Goal: Information Seeking & Learning: Learn about a topic

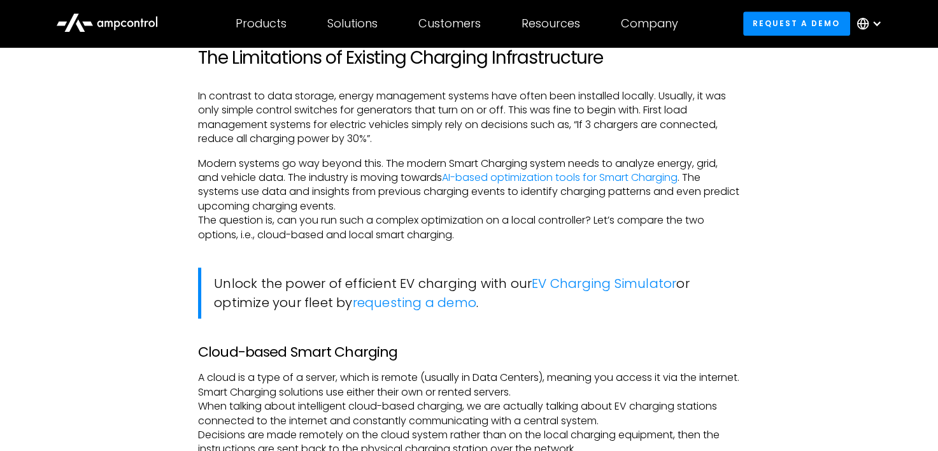
scroll to position [891, 0]
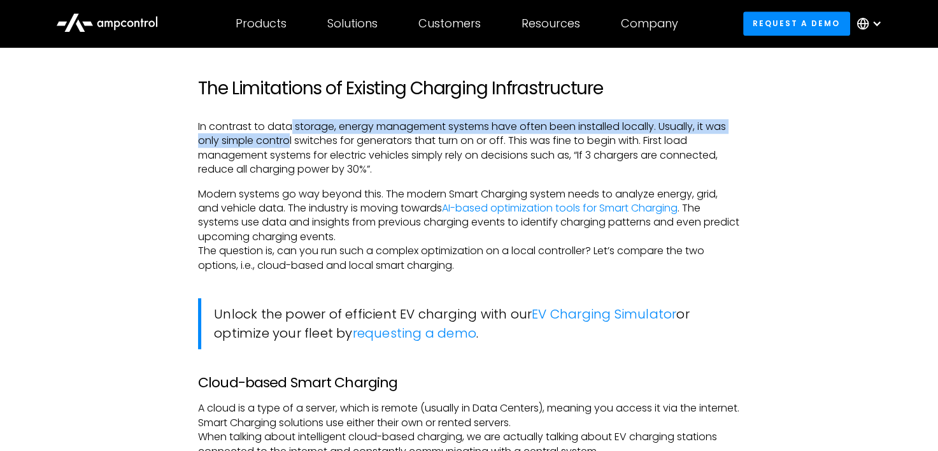
drag, startPoint x: 293, startPoint y: 124, endPoint x: 291, endPoint y: 139, distance: 15.4
click at [291, 139] on p "In contrast to data storage, energy management systems have often been installe…" at bounding box center [469, 148] width 542 height 57
drag, startPoint x: 291, startPoint y: 139, endPoint x: 292, endPoint y: 149, distance: 10.3
click at [292, 149] on p "In contrast to data storage, energy management systems have often been installe…" at bounding box center [469, 148] width 542 height 57
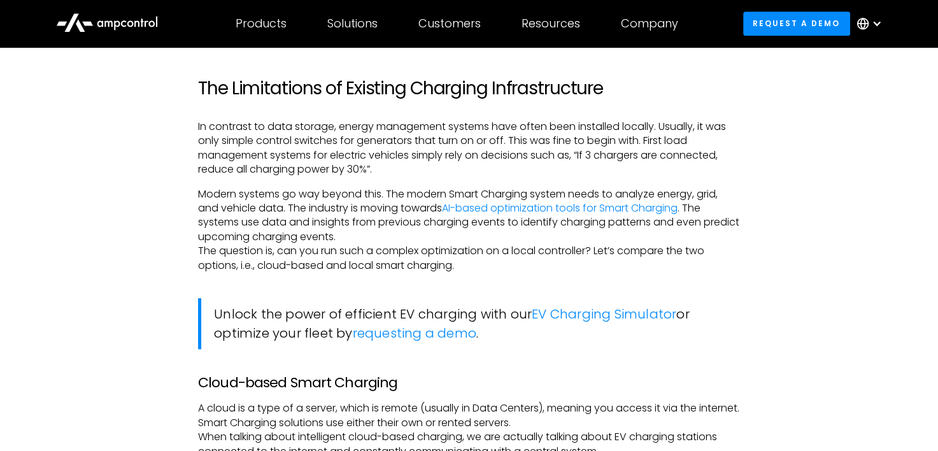
click at [294, 155] on p "In contrast to data storage, energy management systems have often been installe…" at bounding box center [469, 148] width 542 height 57
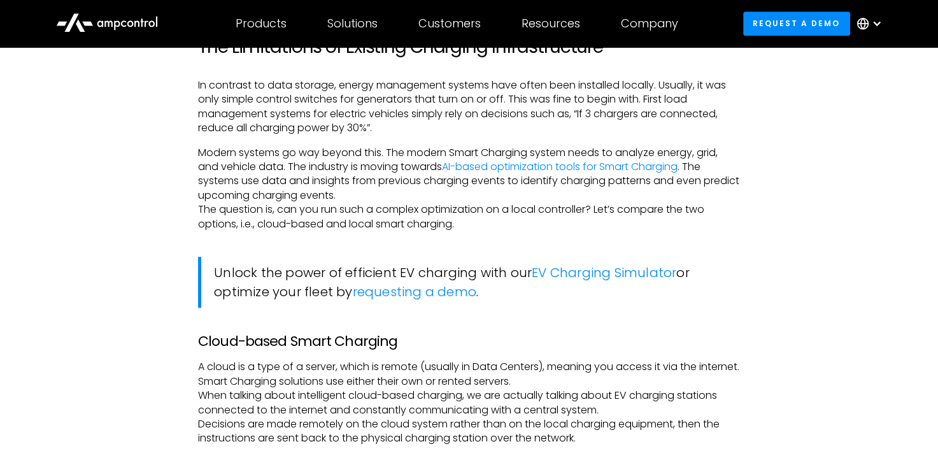
scroll to position [955, 0]
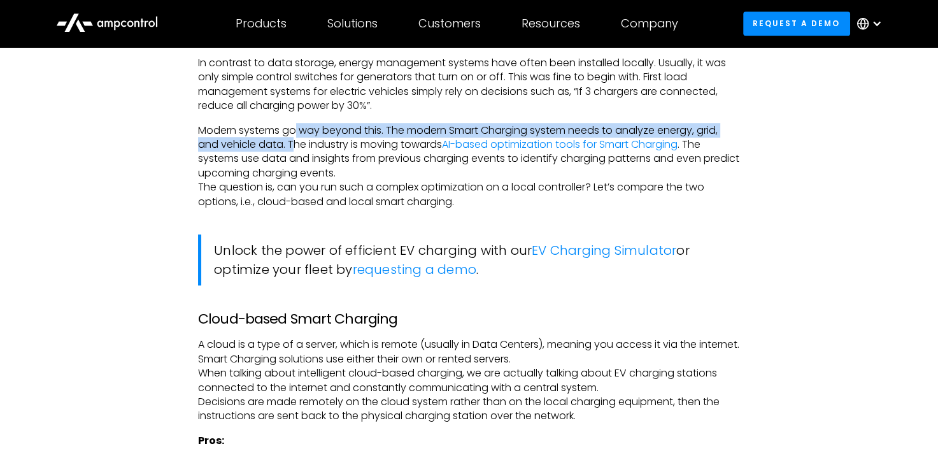
drag, startPoint x: 296, startPoint y: 131, endPoint x: 295, endPoint y: 145, distance: 14.1
click at [295, 145] on p "Modern systems go way beyond this. The modern Smart Charging system needs to an…" at bounding box center [469, 166] width 542 height 85
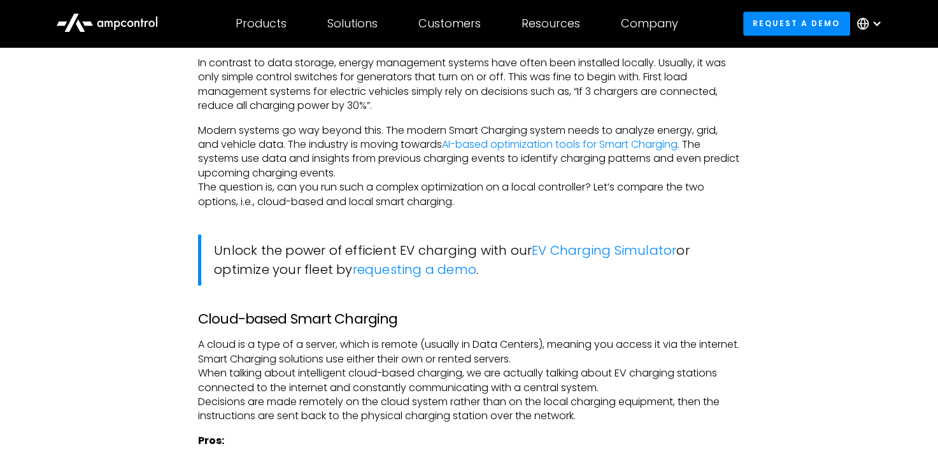
drag, startPoint x: 295, startPoint y: 145, endPoint x: 293, endPoint y: 160, distance: 15.4
click at [293, 160] on p "Modern systems go way beyond this. The modern Smart Charging system needs to an…" at bounding box center [469, 166] width 542 height 85
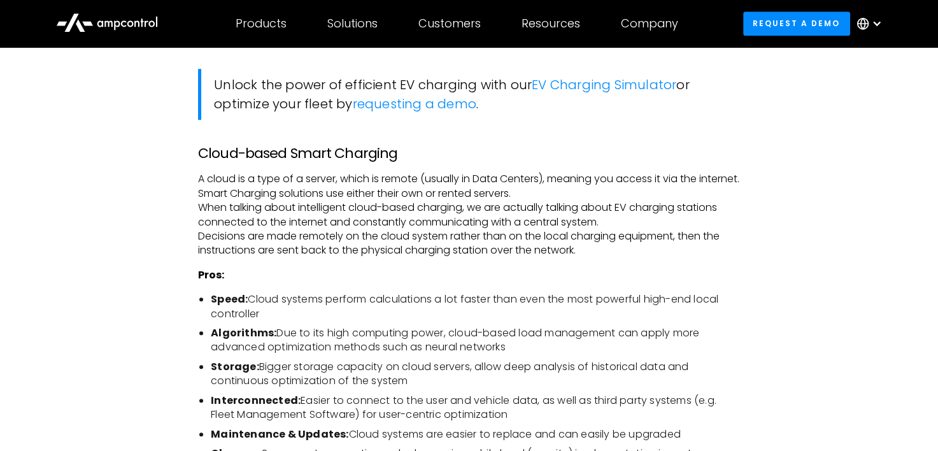
scroll to position [1146, 0]
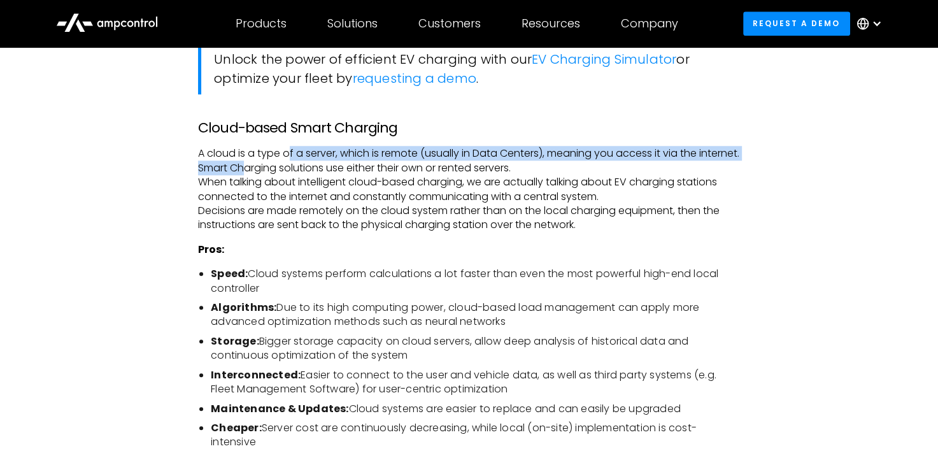
click at [290, 165] on p "A cloud is a type of a server, which is remote (usually in Data Centers), meani…" at bounding box center [469, 188] width 542 height 85
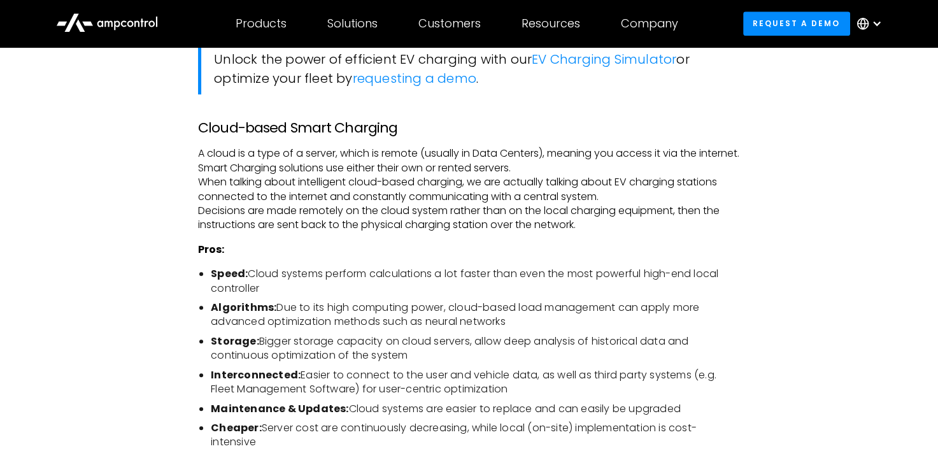
drag, startPoint x: 290, startPoint y: 165, endPoint x: 286, endPoint y: 180, distance: 15.3
click at [286, 180] on p "A cloud is a type of a server, which is remote (usually in Data Centers), meani…" at bounding box center [469, 188] width 542 height 85
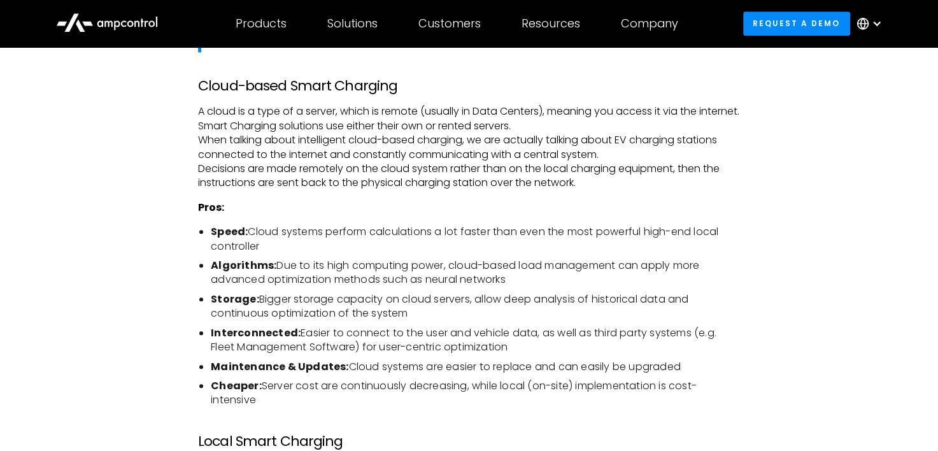
scroll to position [1210, 0]
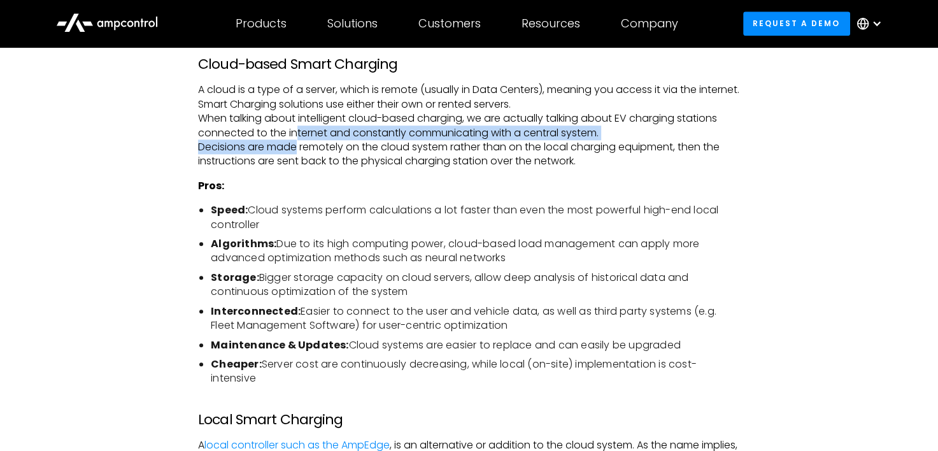
drag, startPoint x: 298, startPoint y: 136, endPoint x: 298, endPoint y: 143, distance: 7.6
click at [298, 143] on p "A cloud is a type of a server, which is remote (usually in Data Centers), meani…" at bounding box center [469, 125] width 542 height 85
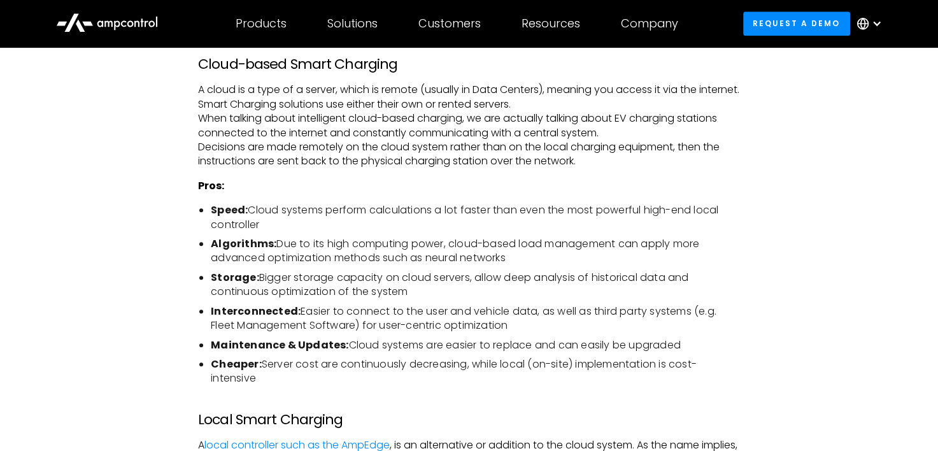
drag, startPoint x: 298, startPoint y: 143, endPoint x: 296, endPoint y: 156, distance: 12.9
click at [296, 156] on p "A cloud is a type of a server, which is remote (usually in Data Centers), meani…" at bounding box center [469, 125] width 542 height 85
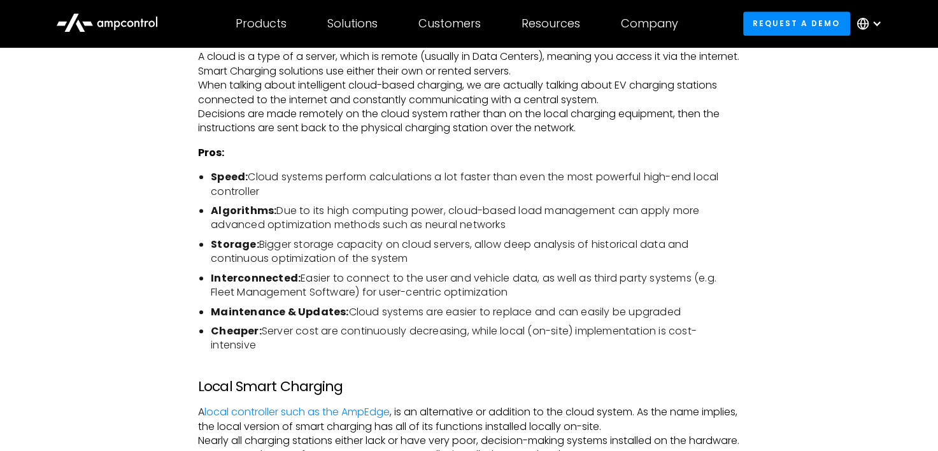
scroll to position [1274, 0]
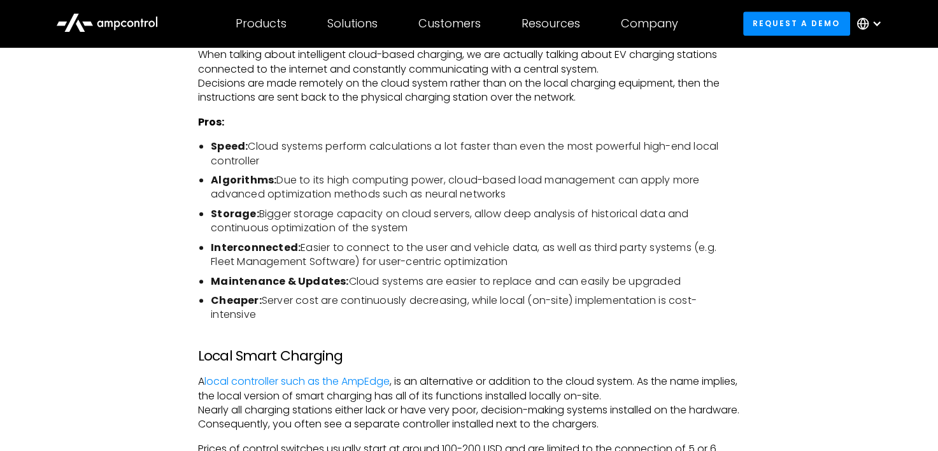
drag, startPoint x: 278, startPoint y: 148, endPoint x: 278, endPoint y: 157, distance: 8.9
click at [278, 157] on li "Speed: Cloud systems perform calculations a lot faster than even the most power…" at bounding box center [475, 153] width 529 height 29
drag, startPoint x: 278, startPoint y: 157, endPoint x: 287, endPoint y: 181, distance: 25.2
click at [287, 181] on li "Algorithms: Due to its high computing power, cloud-based load management can ap…" at bounding box center [475, 187] width 529 height 29
click at [290, 180] on li "Algorithms: Due to its high computing power, cloud-based load management can ap…" at bounding box center [475, 187] width 529 height 29
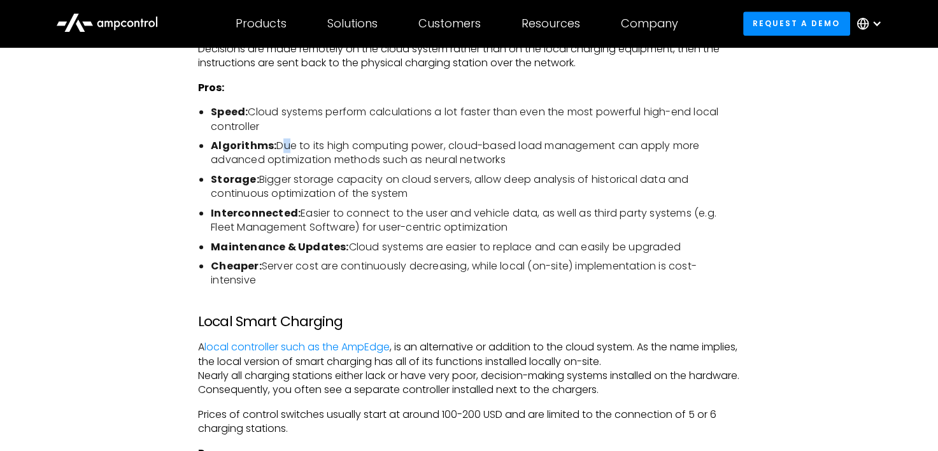
scroll to position [1337, 0]
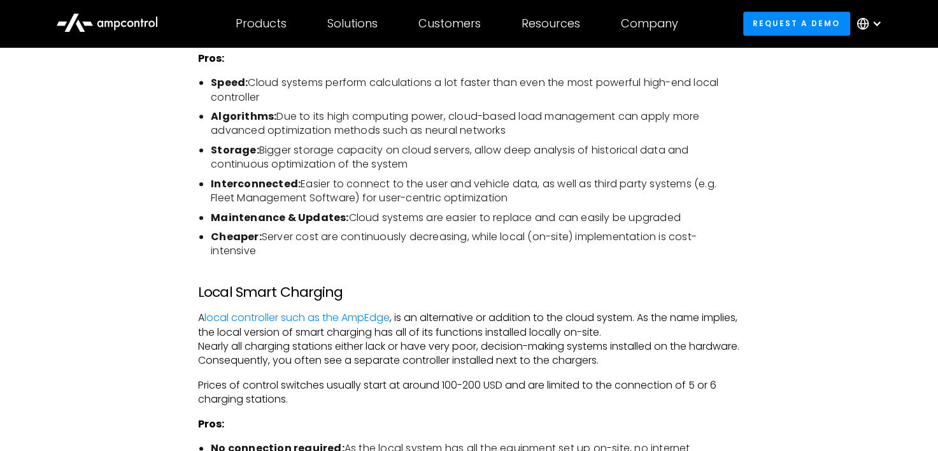
click at [340, 158] on li "Storage: Bigger storage capacity on cloud servers, allow deep analysis of histo…" at bounding box center [475, 157] width 529 height 29
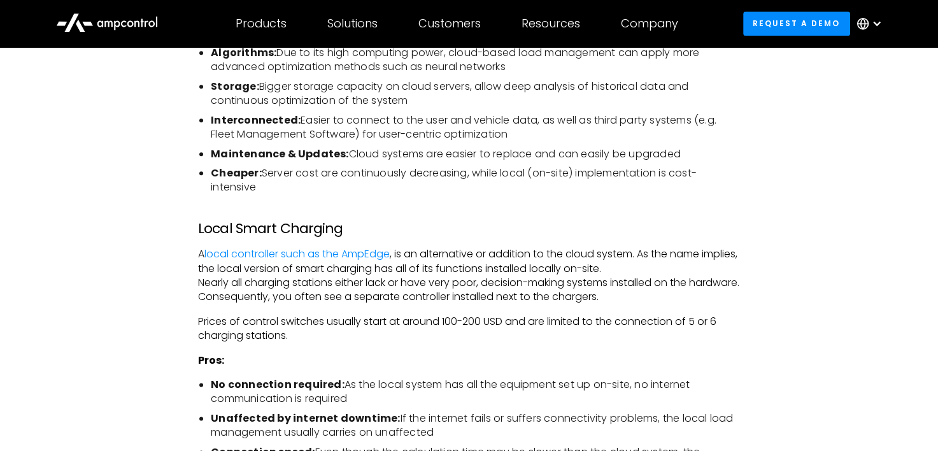
scroll to position [1465, 0]
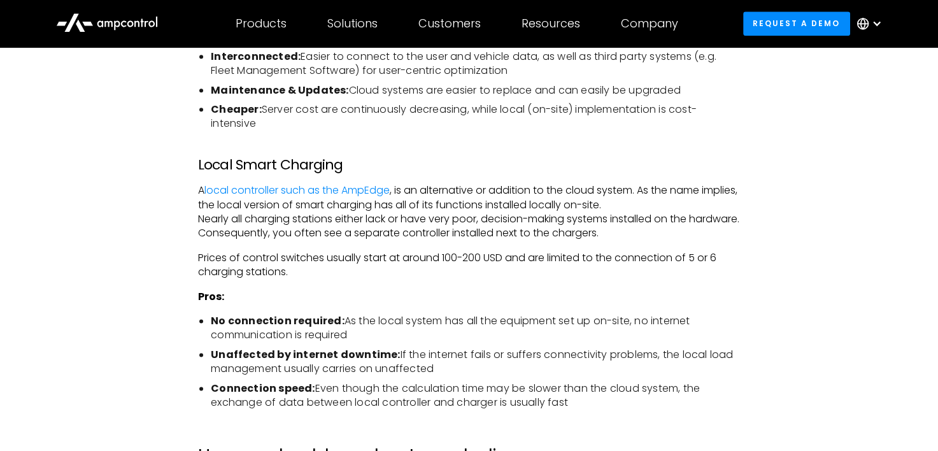
click at [485, 349] on li "Unaffected by internet downtime: If the internet fails or suffers connectivity …" at bounding box center [475, 362] width 529 height 29
drag, startPoint x: 443, startPoint y: 367, endPoint x: 407, endPoint y: 353, distance: 38.9
click at [407, 353] on li "Unaffected by internet downtime: If the internet fails or suffers connectivity …" at bounding box center [475, 362] width 529 height 29
drag, startPoint x: 407, startPoint y: 353, endPoint x: 437, endPoint y: 366, distance: 32.5
click at [437, 366] on li "Unaffected by internet downtime: If the internet fails or suffers connectivity …" at bounding box center [475, 362] width 529 height 29
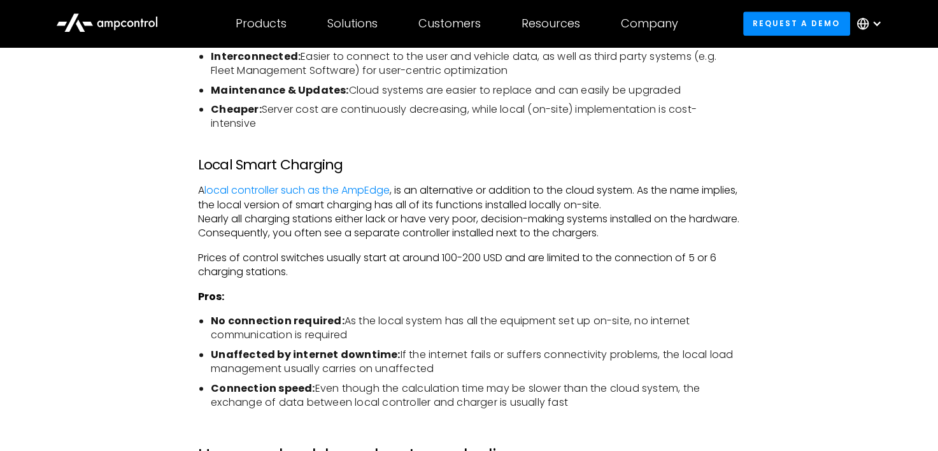
click at [478, 367] on li "Unaffected by internet downtime: If the internet fails or suffers connectivity …" at bounding box center [475, 362] width 529 height 29
drag, startPoint x: 446, startPoint y: 372, endPoint x: 393, endPoint y: 357, distance: 55.0
click at [393, 357] on li "Unaffected by internet downtime: If the internet fails or suffers connectivity …" at bounding box center [475, 362] width 529 height 29
drag, startPoint x: 393, startPoint y: 357, endPoint x: 455, endPoint y: 374, distance: 64.7
click at [455, 374] on li "Unaffected by internet downtime: If the internet fails or suffers connectivity …" at bounding box center [475, 362] width 529 height 29
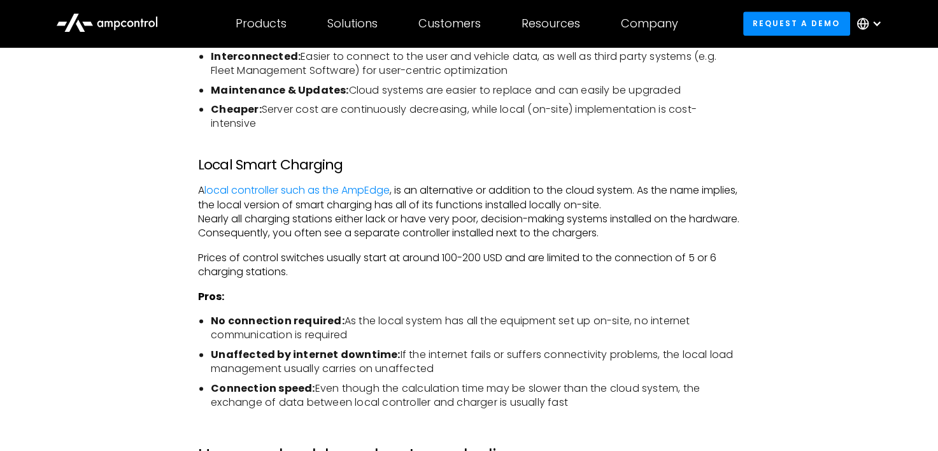
click at [455, 374] on li "Unaffected by internet downtime: If the internet fails or suffers connectivity …" at bounding box center [475, 362] width 529 height 29
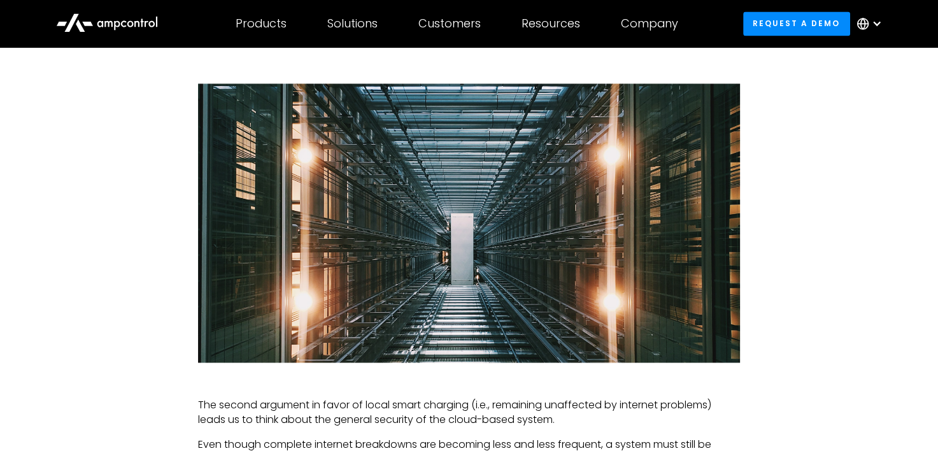
scroll to position [2165, 0]
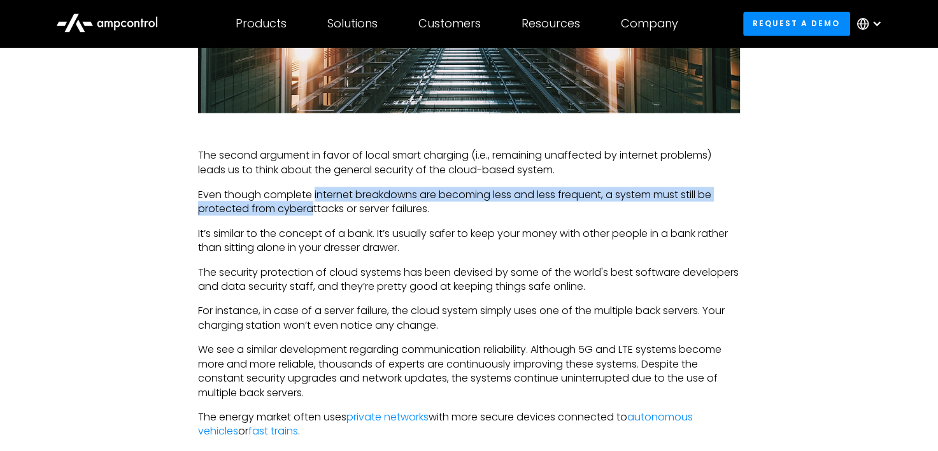
drag, startPoint x: 315, startPoint y: 194, endPoint x: 313, endPoint y: 202, distance: 9.3
click at [313, 202] on p "Even though complete internet breakdowns are becoming less and less frequent, a…" at bounding box center [469, 201] width 542 height 29
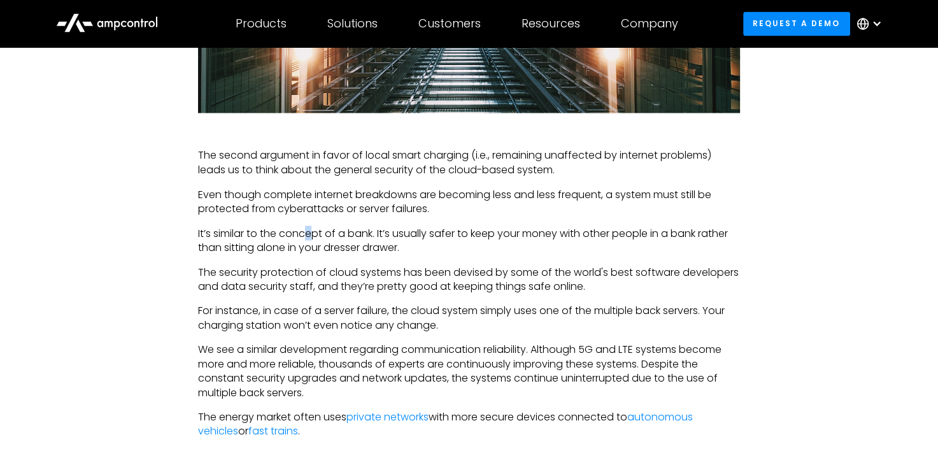
drag, startPoint x: 313, startPoint y: 202, endPoint x: 311, endPoint y: 238, distance: 35.1
click at [311, 238] on p "It’s similar to the concept of a bank. It’s usually safer to keep your money wi…" at bounding box center [469, 240] width 542 height 29
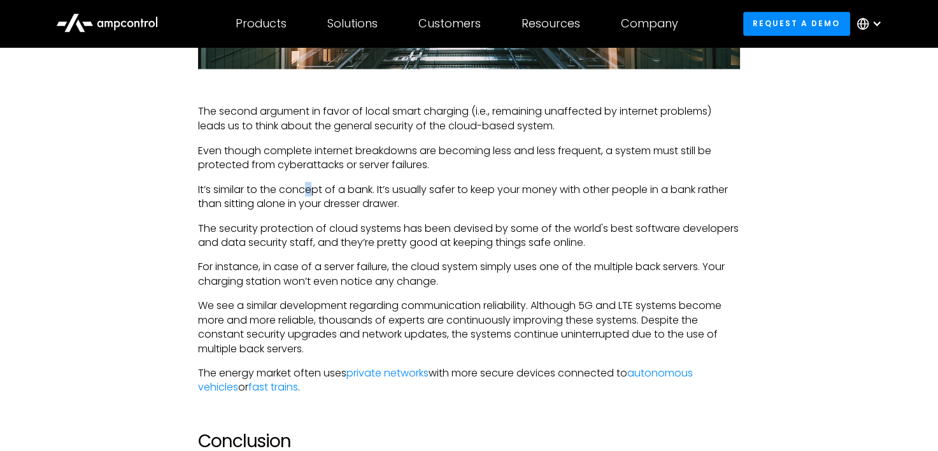
scroll to position [2229, 0]
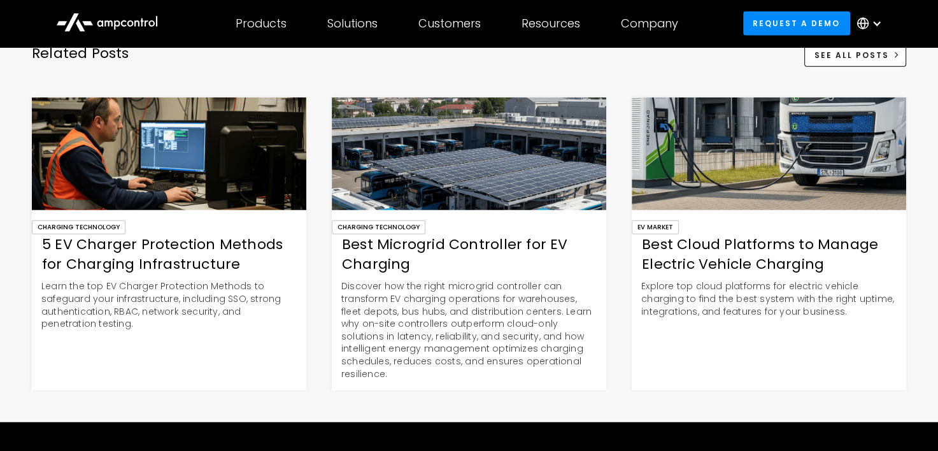
scroll to position [2993, 0]
